Goal: Transaction & Acquisition: Book appointment/travel/reservation

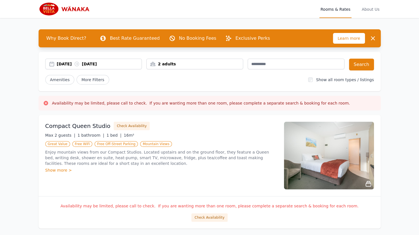
click at [68, 66] on div "[DATE] [DATE]" at bounding box center [99, 64] width 85 height 6
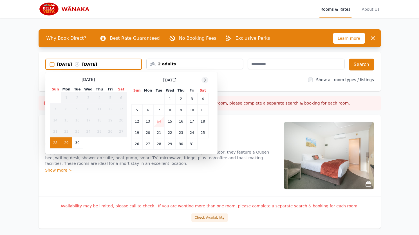
click at [205, 80] on icon at bounding box center [205, 80] width 5 height 5
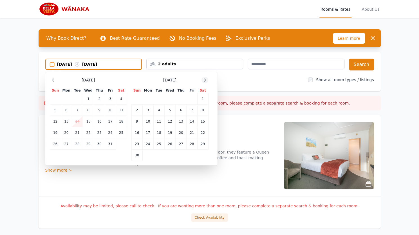
click at [205, 80] on icon at bounding box center [205, 80] width 5 height 5
click at [112, 121] on td "14" at bounding box center [110, 121] width 11 height 11
click at [52, 132] on td "16" at bounding box center [55, 132] width 11 height 11
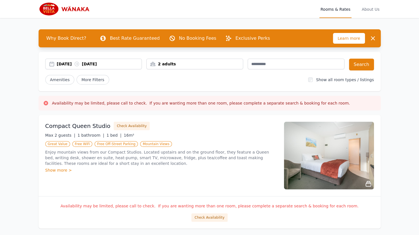
click at [162, 62] on div "2 adults" at bounding box center [195, 64] width 96 height 6
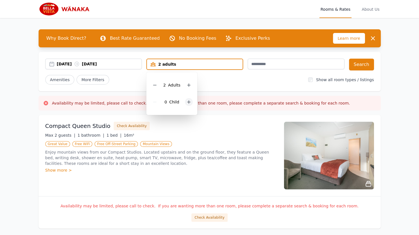
click at [188, 104] on icon at bounding box center [189, 102] width 5 height 5
click at [212, 80] on div "Amenities More Filters" at bounding box center [174, 80] width 259 height 10
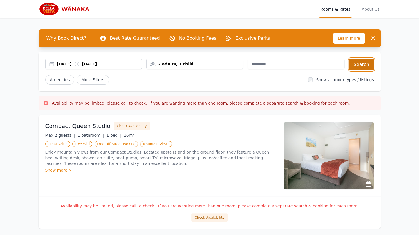
click at [369, 64] on button "Search" at bounding box center [361, 65] width 25 height 12
